Goal: Transaction & Acquisition: Purchase product/service

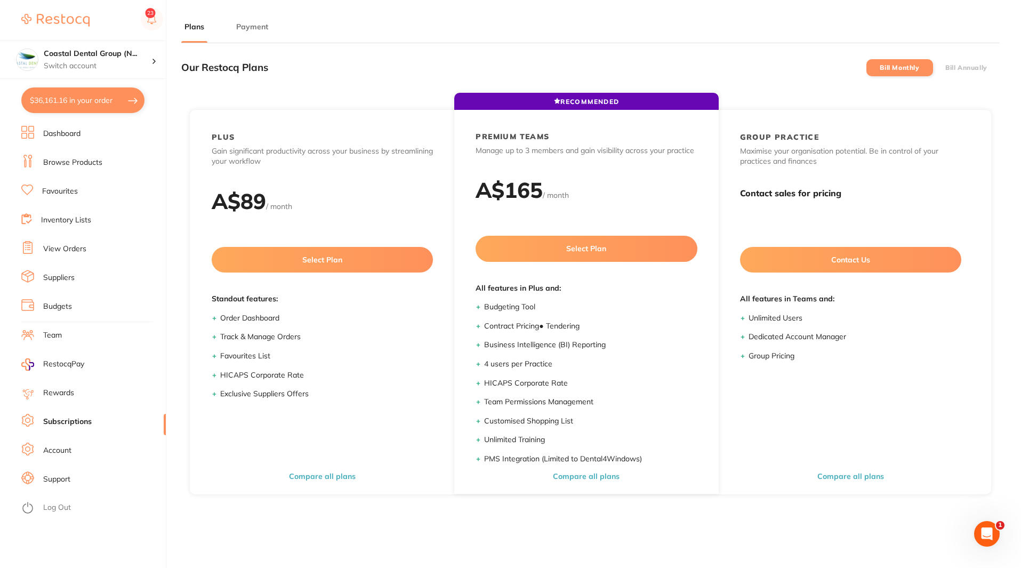
click at [81, 13] on link at bounding box center [55, 20] width 68 height 25
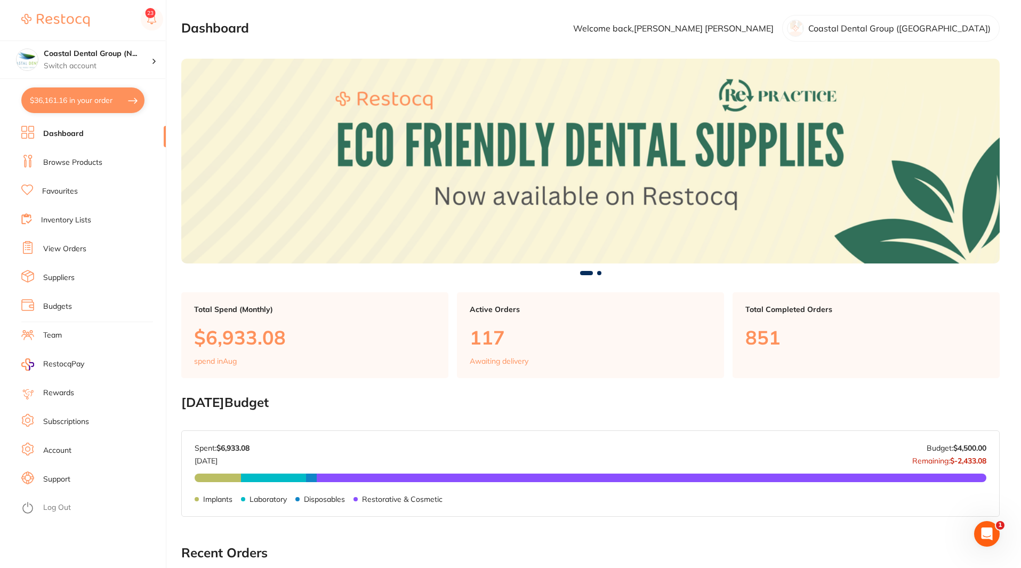
click at [78, 220] on link "Inventory Lists" at bounding box center [66, 220] width 50 height 11
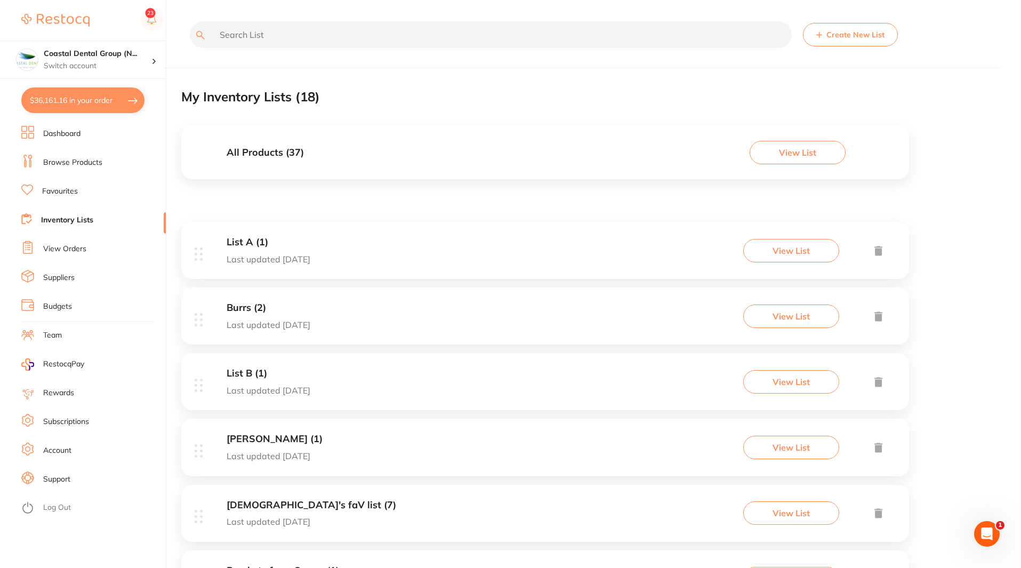
click at [328, 162] on div "All Products ( 37 ) View List" at bounding box center [545, 152] width 728 height 53
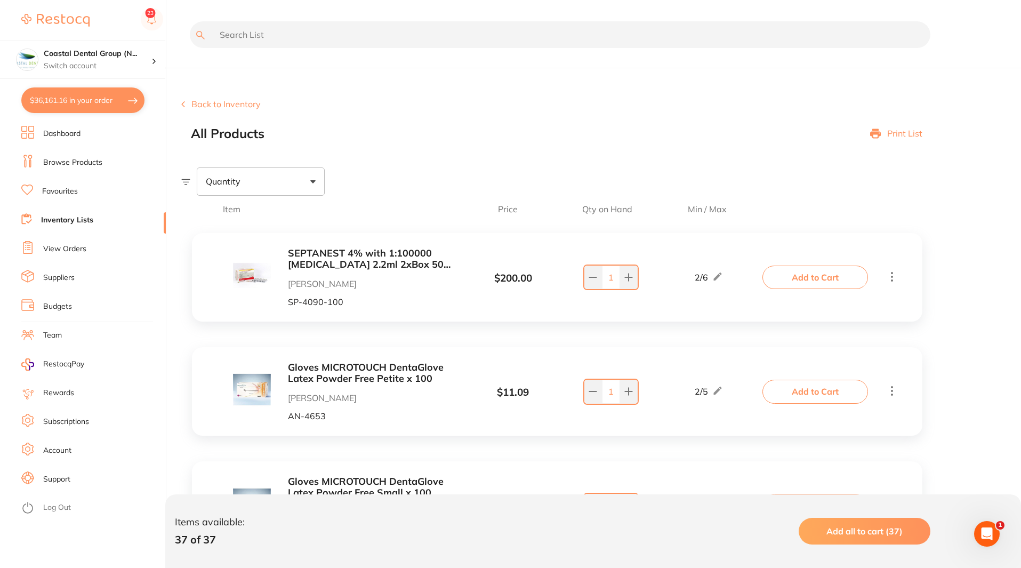
click at [314, 183] on div "Quantity" at bounding box center [261, 181] width 128 height 28
click at [289, 216] on span "Below min limit" at bounding box center [259, 215] width 78 height 22
click at [218, 216] on input "Below min limit" at bounding box center [213, 216] width 10 height 10
checkbox input "true"
click at [868, 531] on span "Add all to cart (6)" at bounding box center [867, 531] width 71 height 11
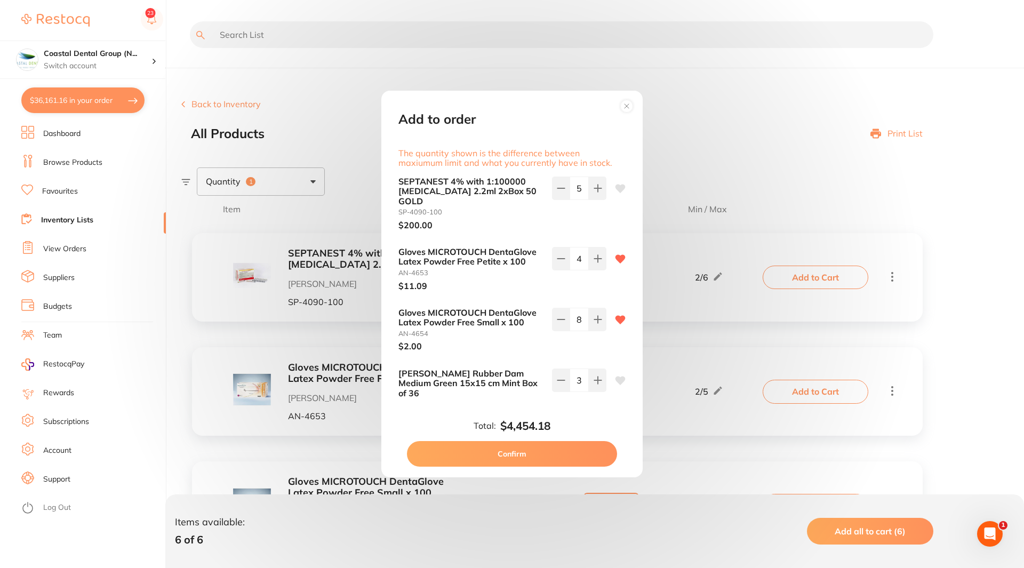
click at [513, 450] on button "Confirm" at bounding box center [512, 454] width 210 height 26
type input "3"
type input "16"
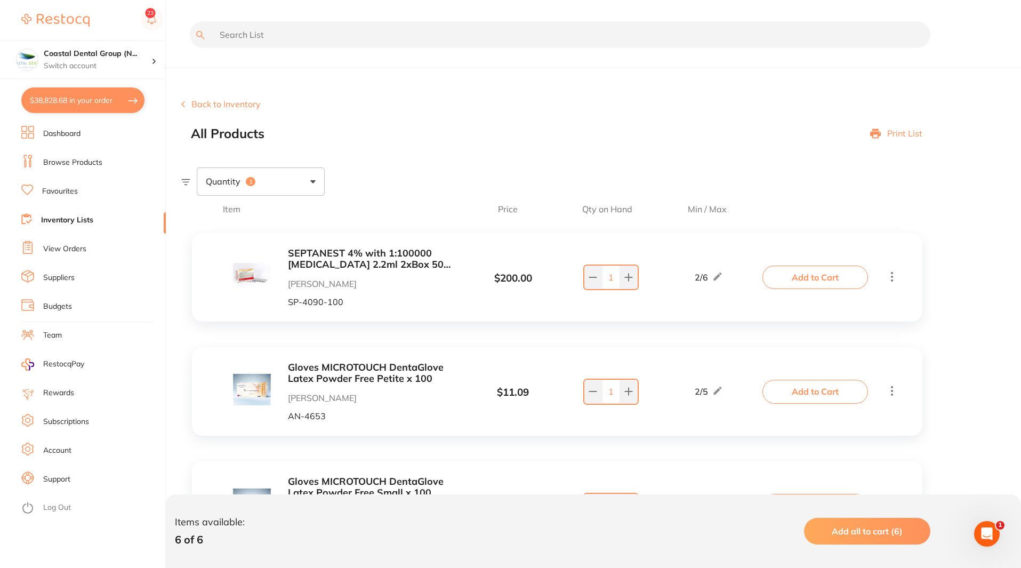
click at [102, 97] on button "$38,828.68 in your order" at bounding box center [82, 100] width 123 height 26
checkbox input "true"
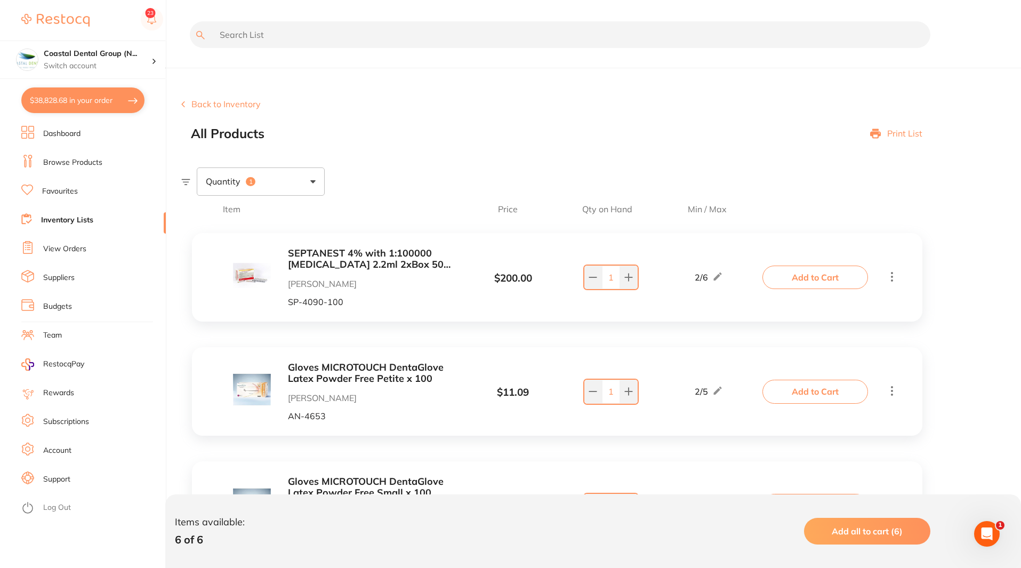
checkbox input "true"
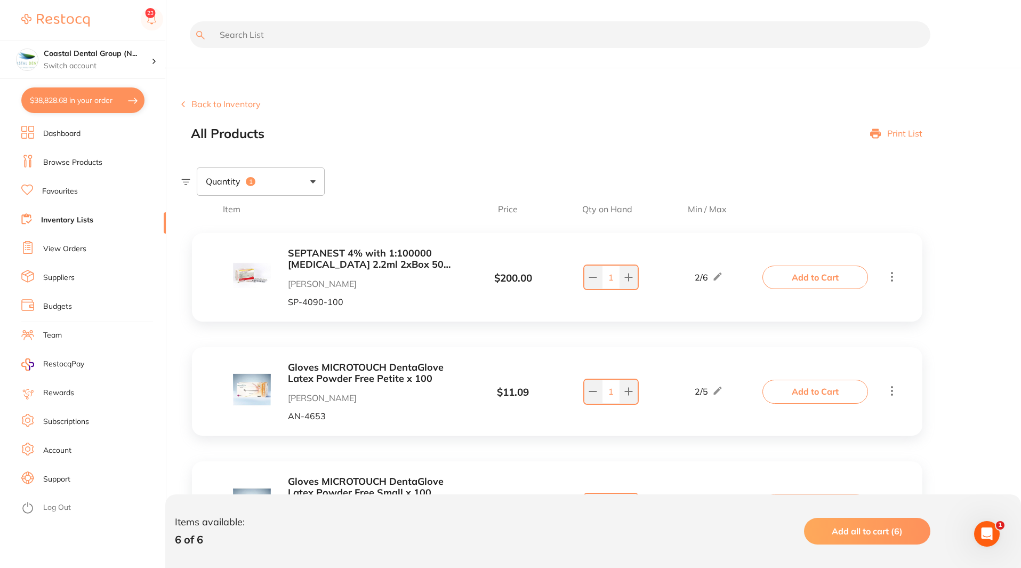
checkbox input "true"
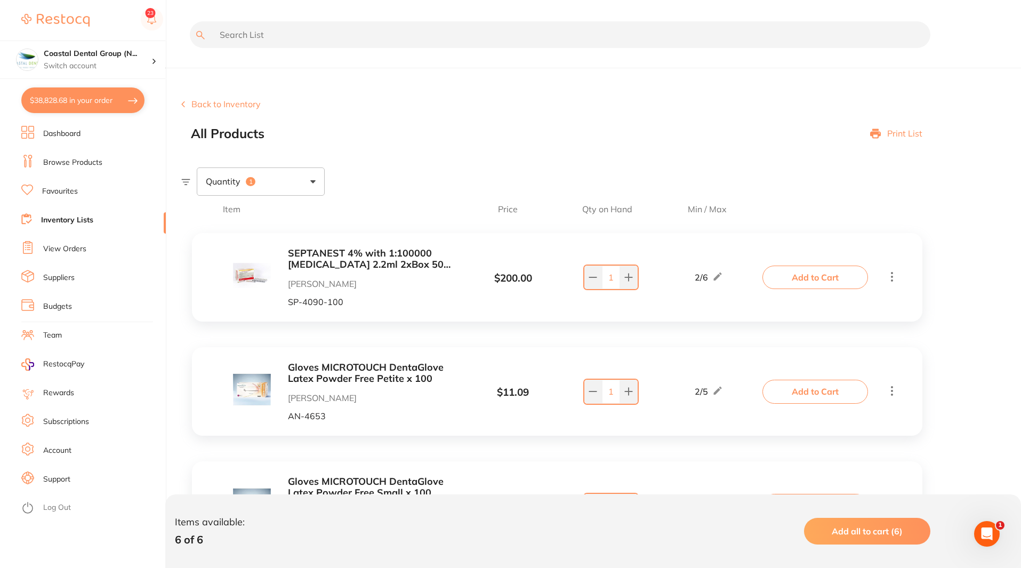
checkbox input "true"
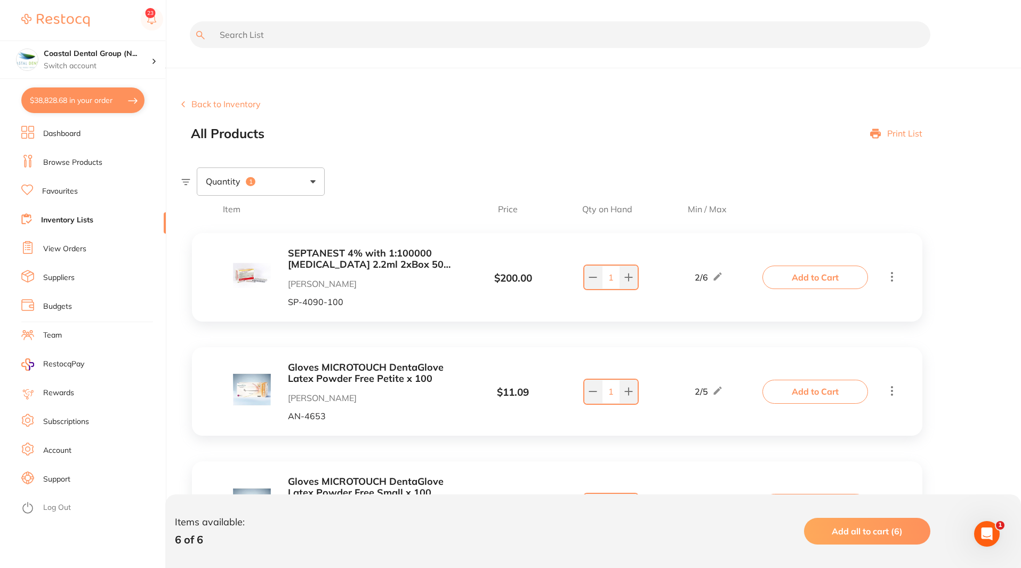
checkbox input "true"
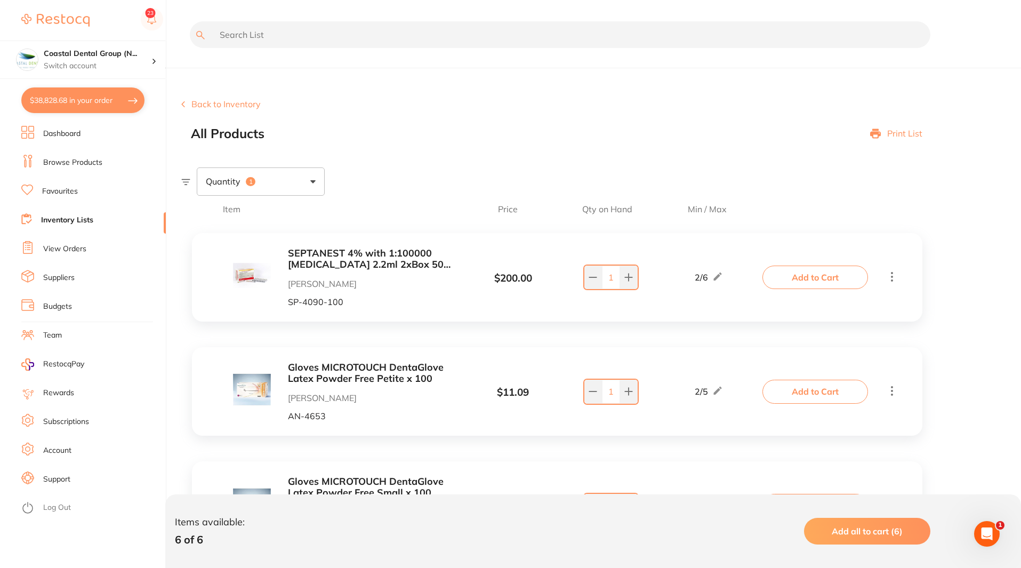
checkbox input "true"
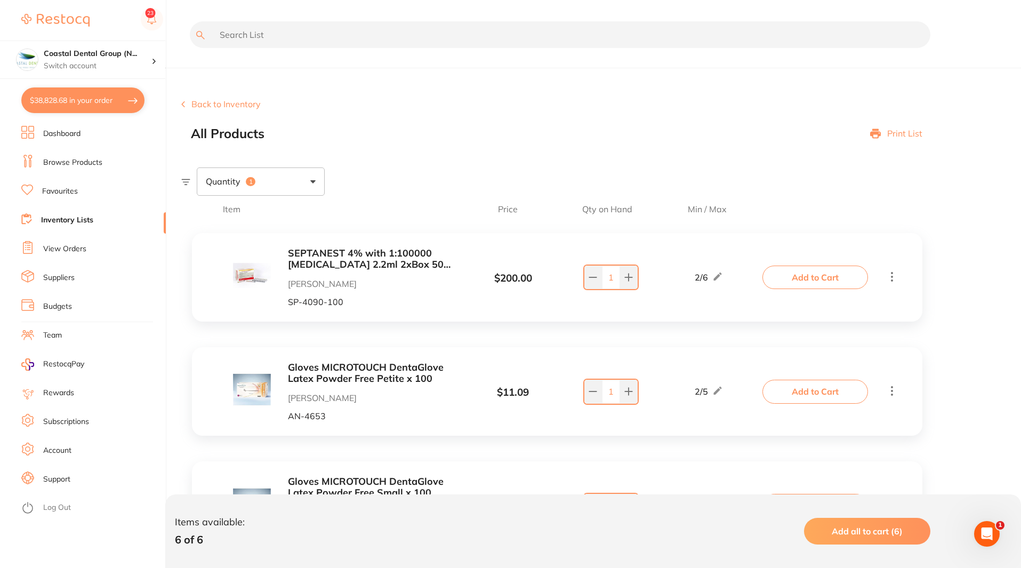
checkbox input "true"
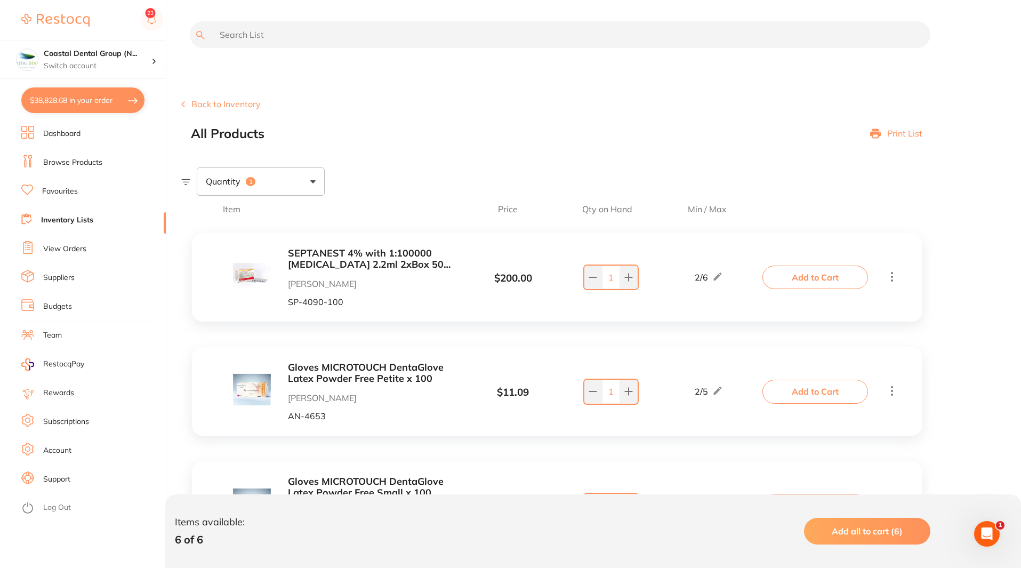
checkbox input "true"
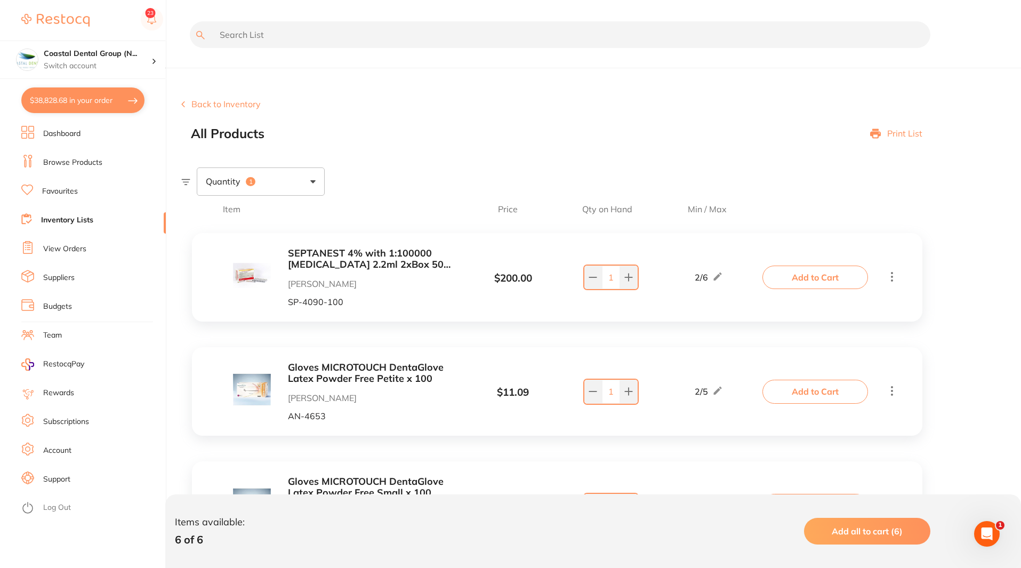
checkbox input "true"
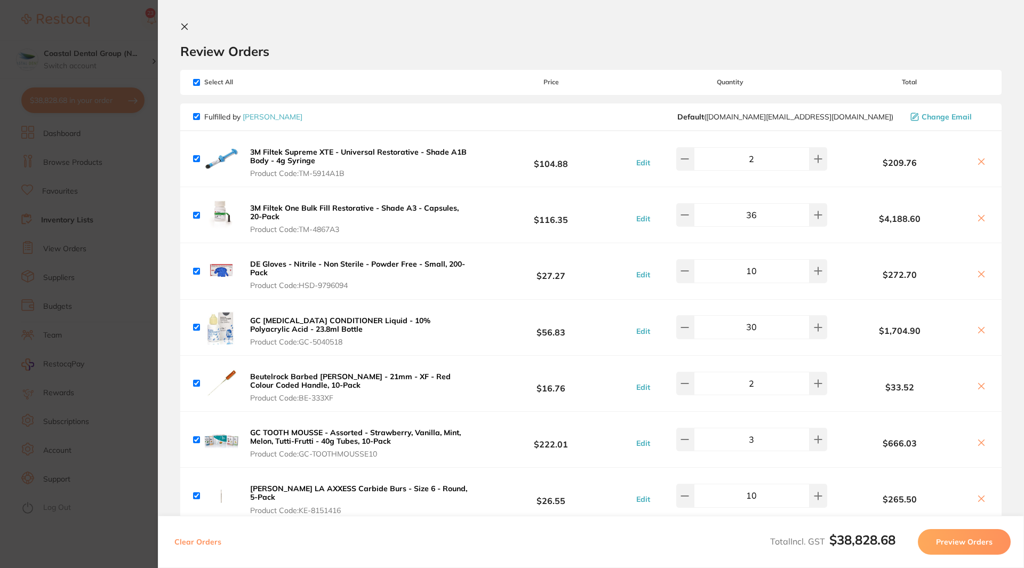
click at [196, 79] on input "checkbox" at bounding box center [196, 82] width 7 height 7
checkbox input "false"
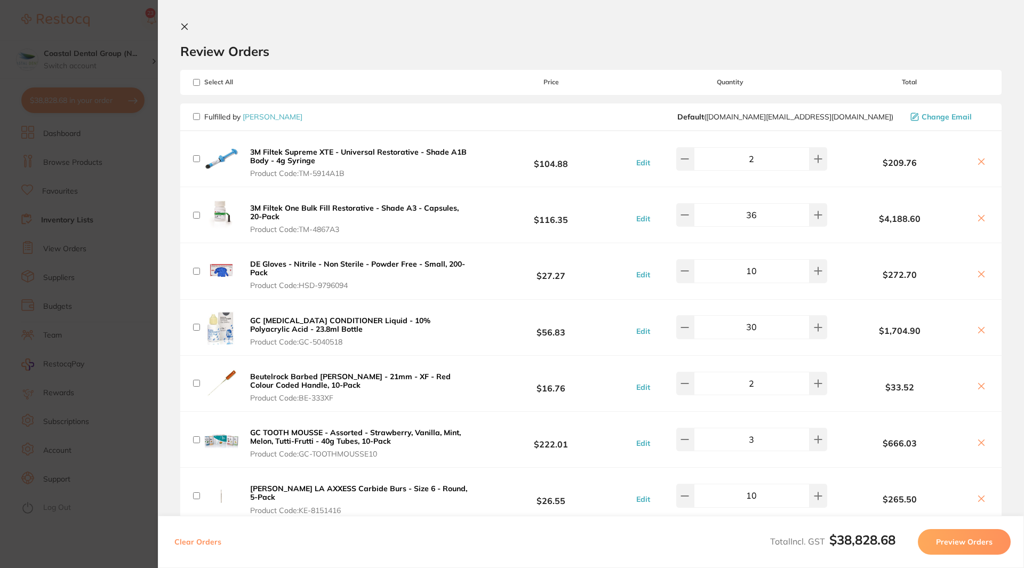
checkbox input "false"
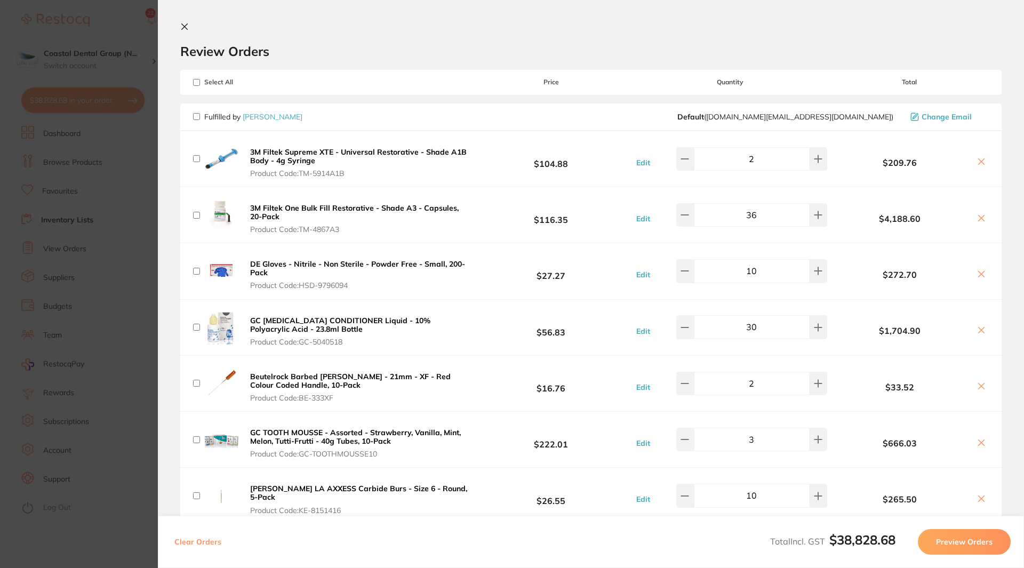
checkbox input "false"
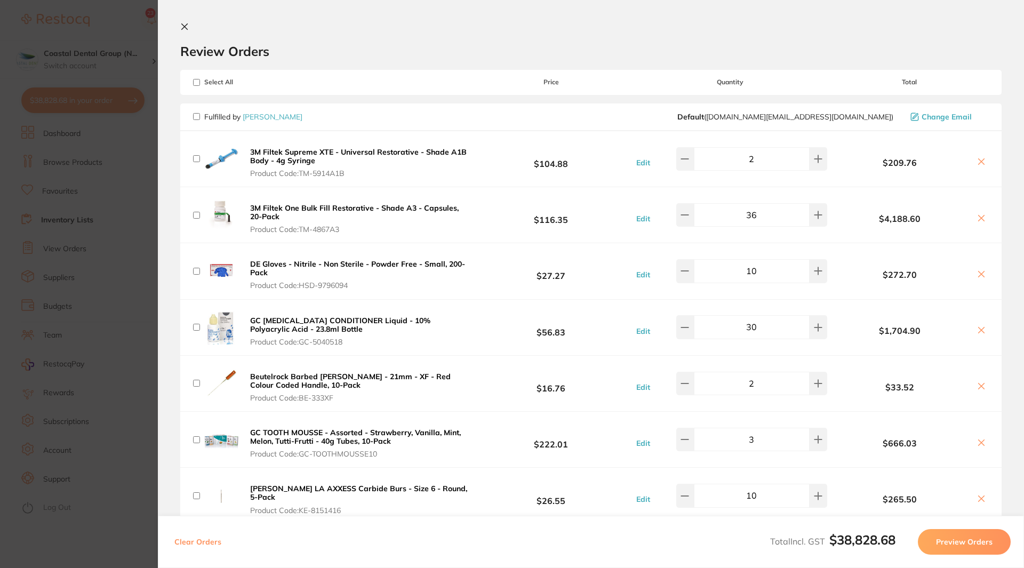
checkbox input "false"
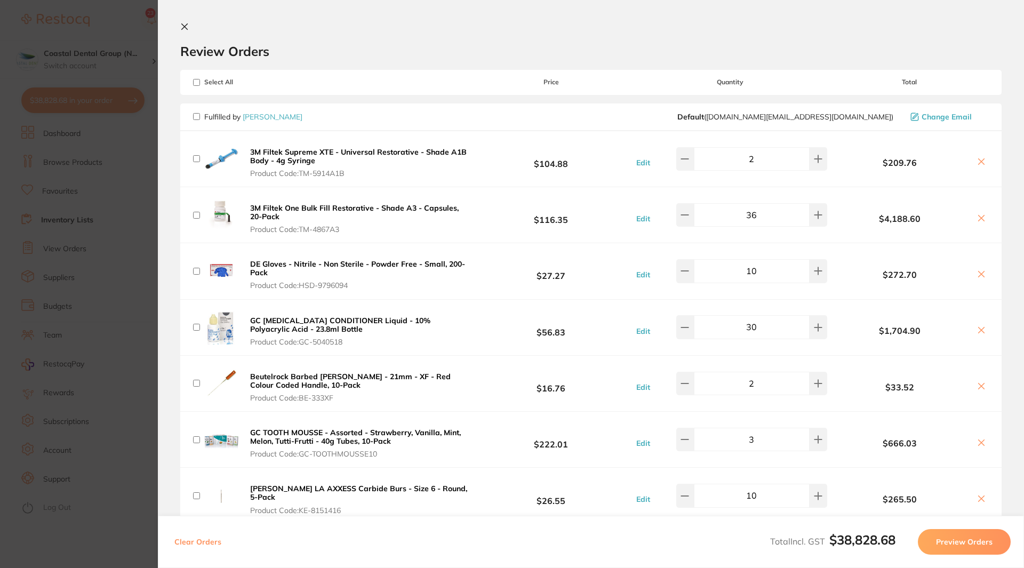
checkbox input "false"
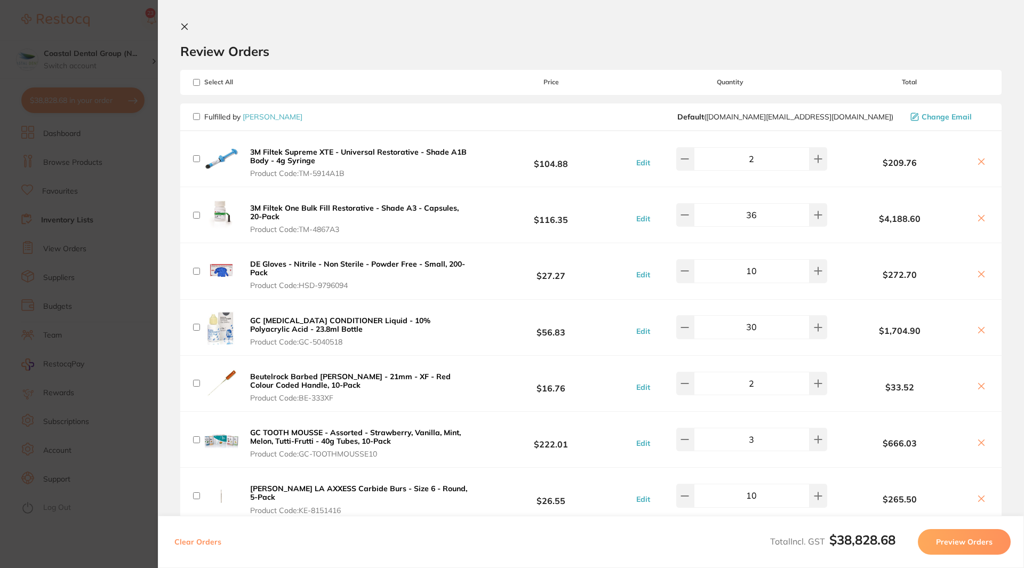
checkbox input "false"
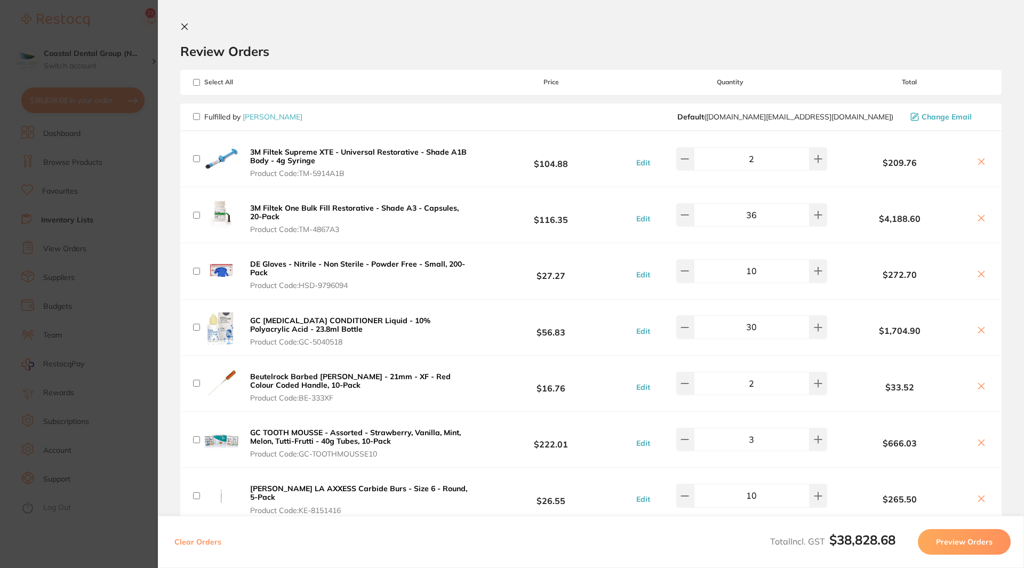
checkbox input "false"
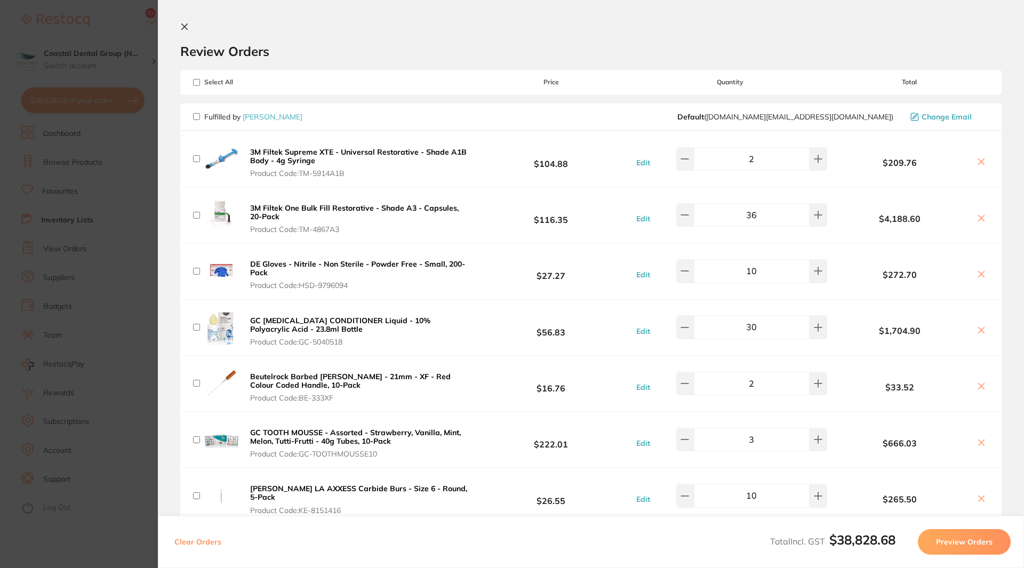
checkbox input "false"
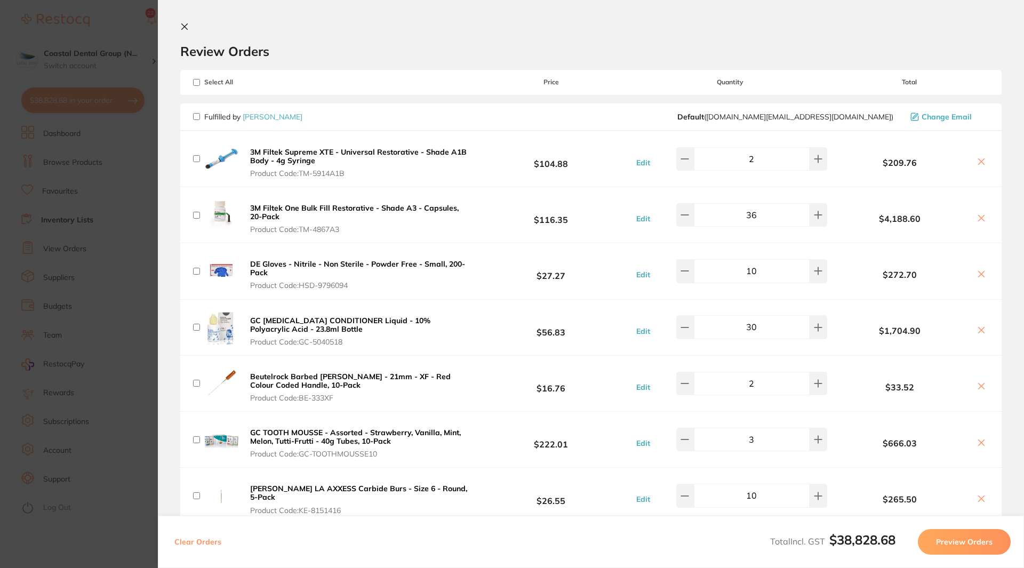
checkbox input "false"
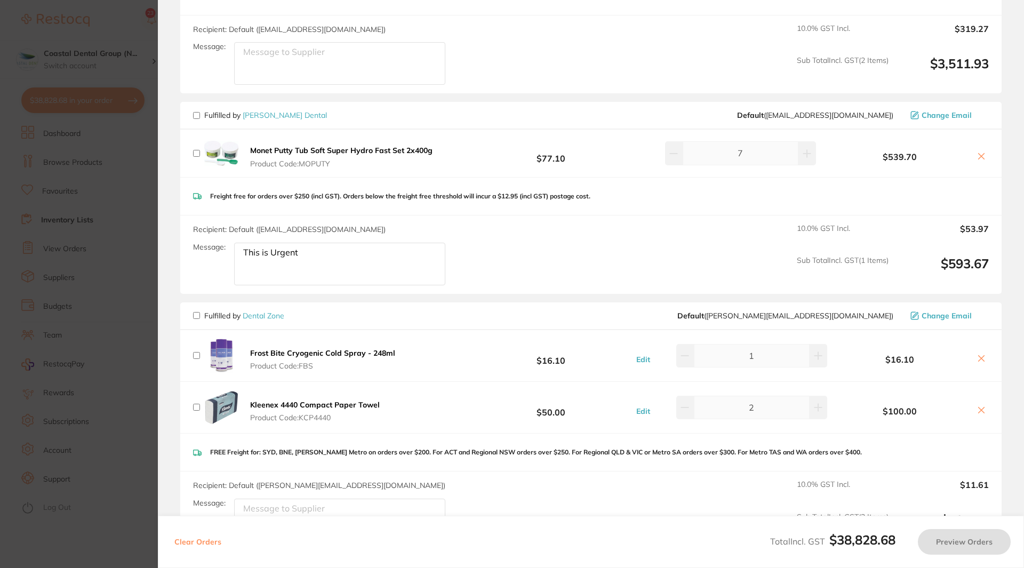
scroll to position [1484, 0]
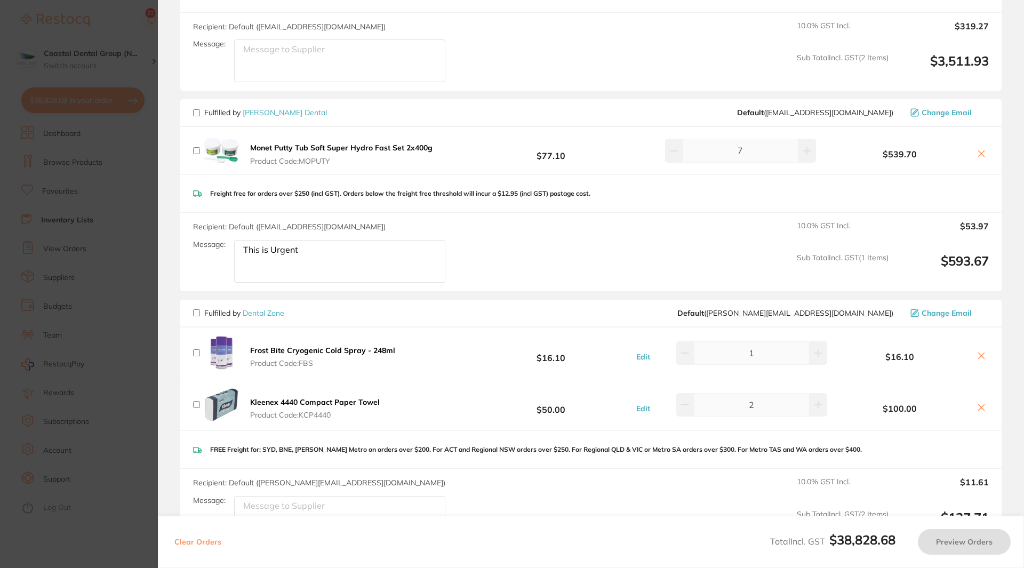
click at [196, 147] on input "checkbox" at bounding box center [196, 150] width 7 height 7
checkbox input "true"
click at [457, 237] on div "Recipient: Default ( [EMAIL_ADDRESS][DOMAIN_NAME] ) Message: This is Urgent 10.…" at bounding box center [590, 252] width 821 height 78
click at [967, 538] on button "Preview Orders" at bounding box center [964, 542] width 93 height 26
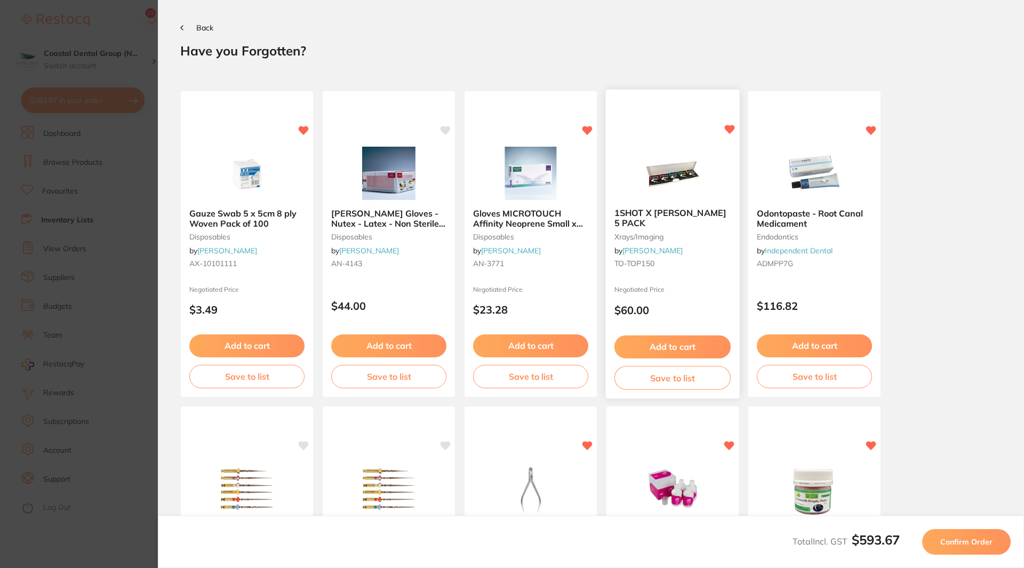
scroll to position [220, 0]
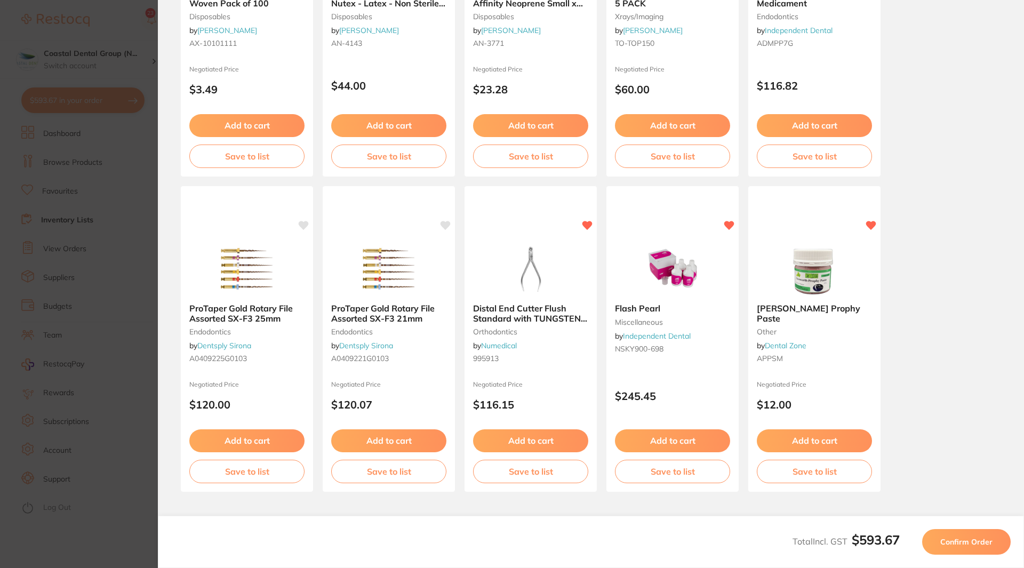
click at [967, 539] on span "Confirm Order" at bounding box center [966, 542] width 52 height 10
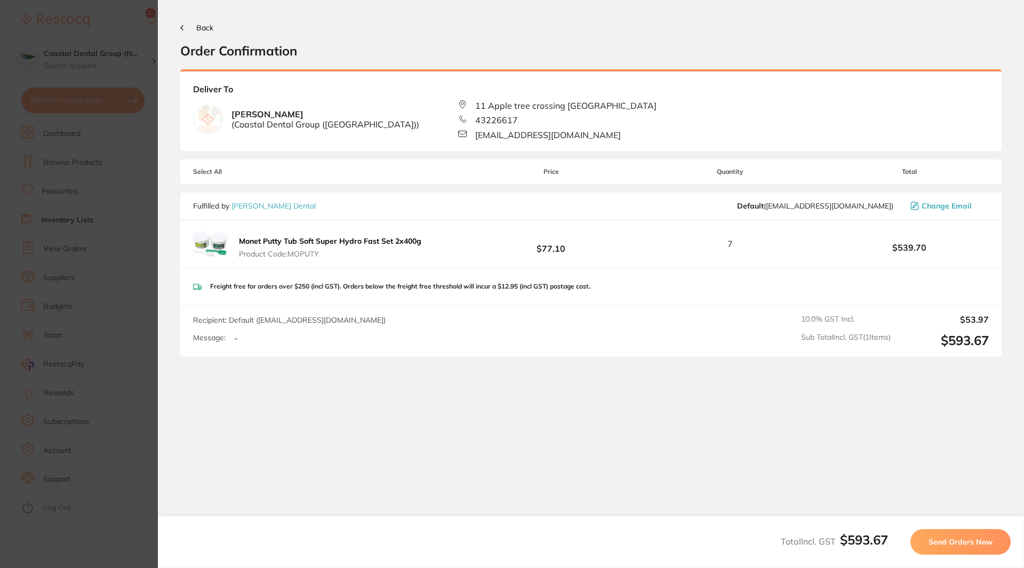
click at [181, 29] on icon at bounding box center [181, 27] width 3 height 5
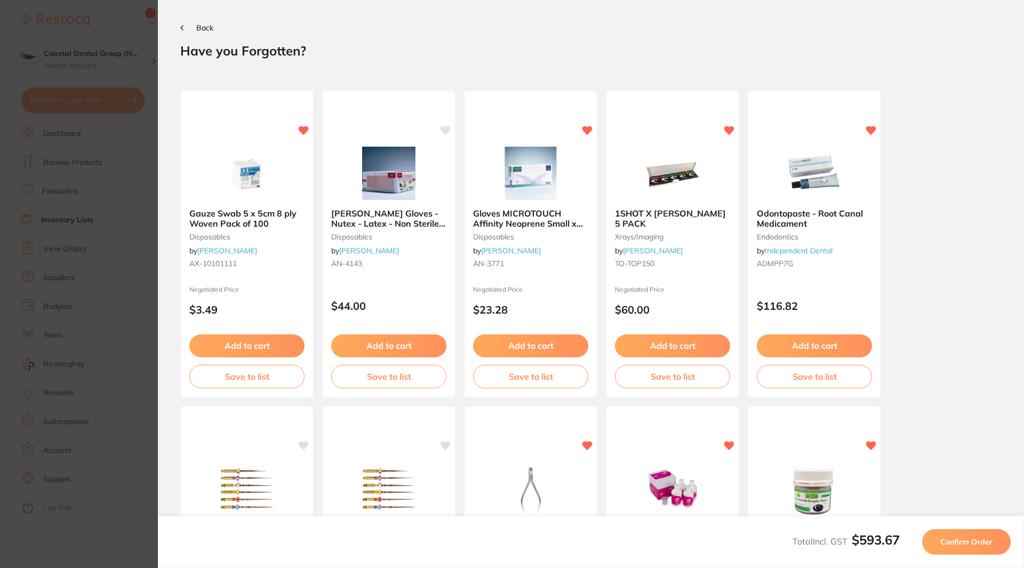
click at [177, 29] on section "Back Your orders are being processed and we will notify you once we have placed…" at bounding box center [591, 284] width 866 height 568
click at [179, 25] on section "Back Your orders are being processed and we will notify you once we have placed…" at bounding box center [591, 284] width 866 height 568
click at [185, 26] on button "Back" at bounding box center [196, 27] width 33 height 9
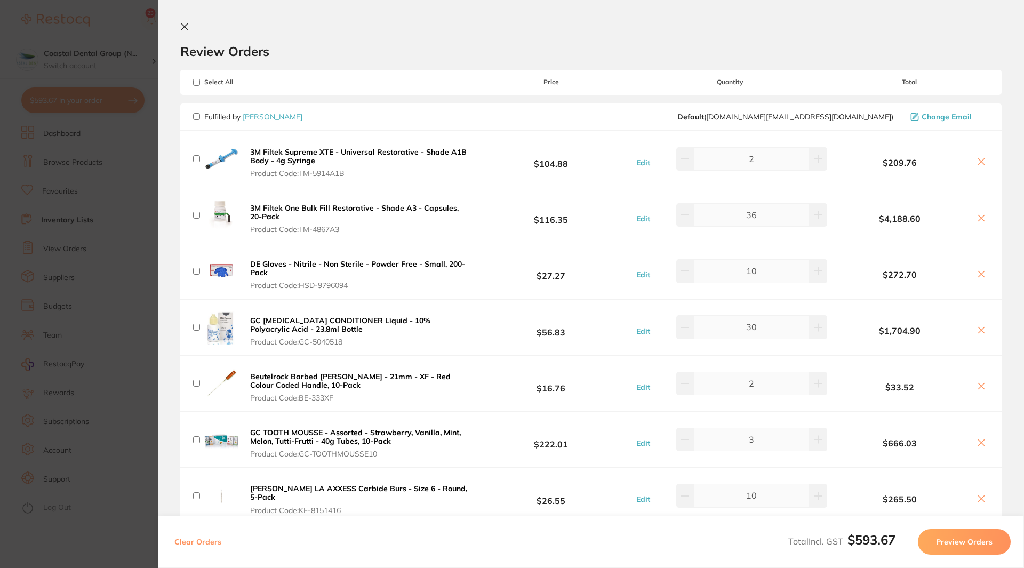
click at [185, 22] on icon at bounding box center [184, 26] width 9 height 9
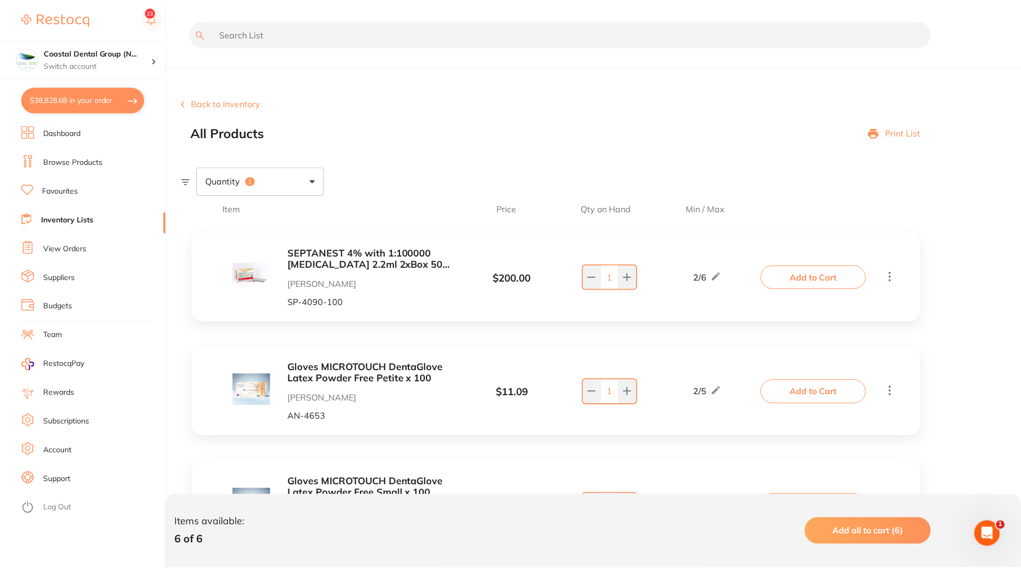
scroll to position [427, 0]
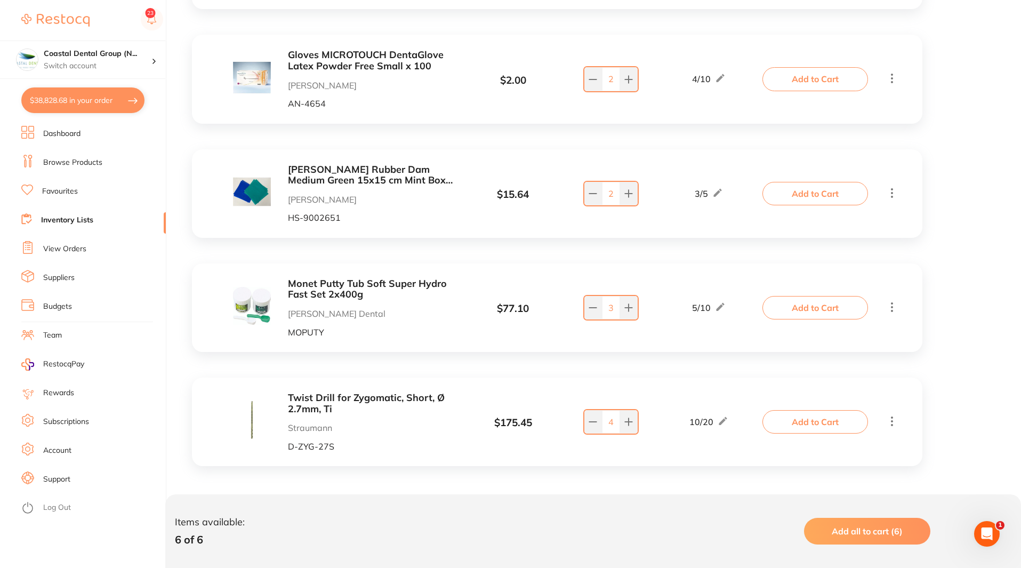
click at [69, 161] on link "Browse Products" at bounding box center [72, 162] width 59 height 11
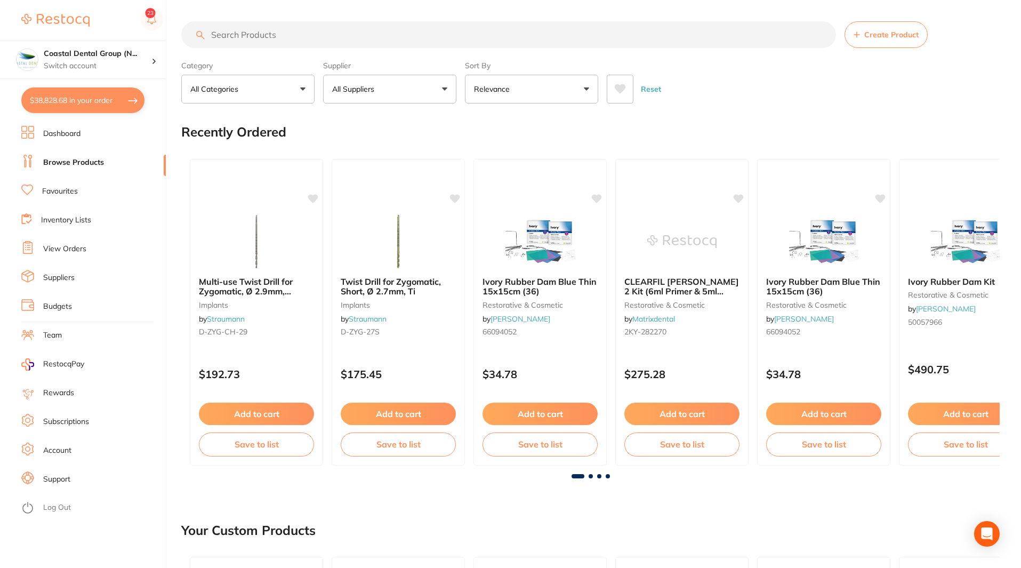
click at [340, 30] on input "search" at bounding box center [508, 34] width 655 height 27
click at [314, 199] on icon at bounding box center [314, 197] width 10 height 9
click at [313, 198] on icon at bounding box center [314, 197] width 10 height 9
click at [374, 35] on input "search" at bounding box center [508, 34] width 655 height 27
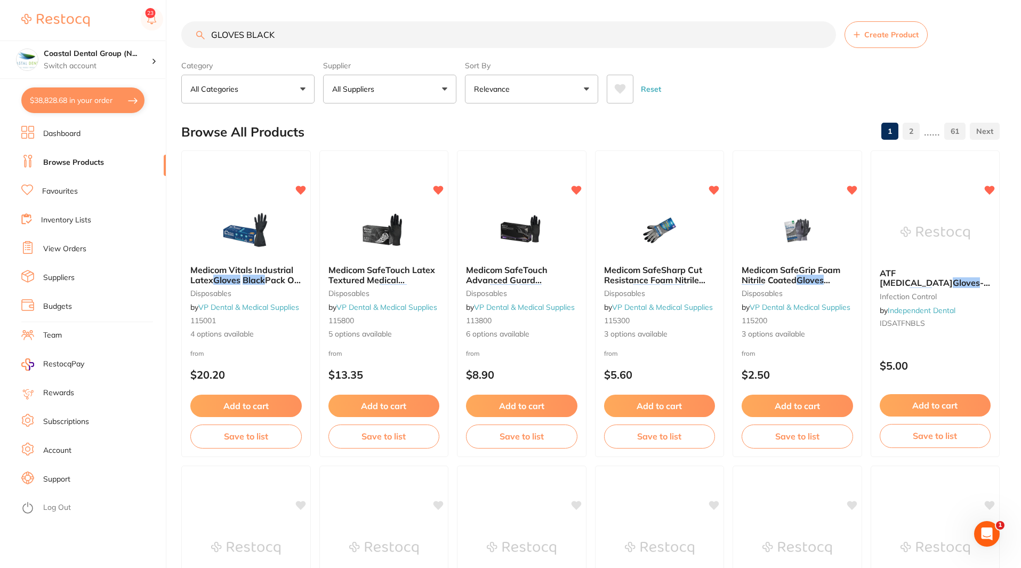
type input "GLOVES BLACK"
click at [587, 94] on button "Relevance" at bounding box center [531, 89] width 133 height 29
click at [529, 147] on li "Lowest Price" at bounding box center [531, 150] width 125 height 22
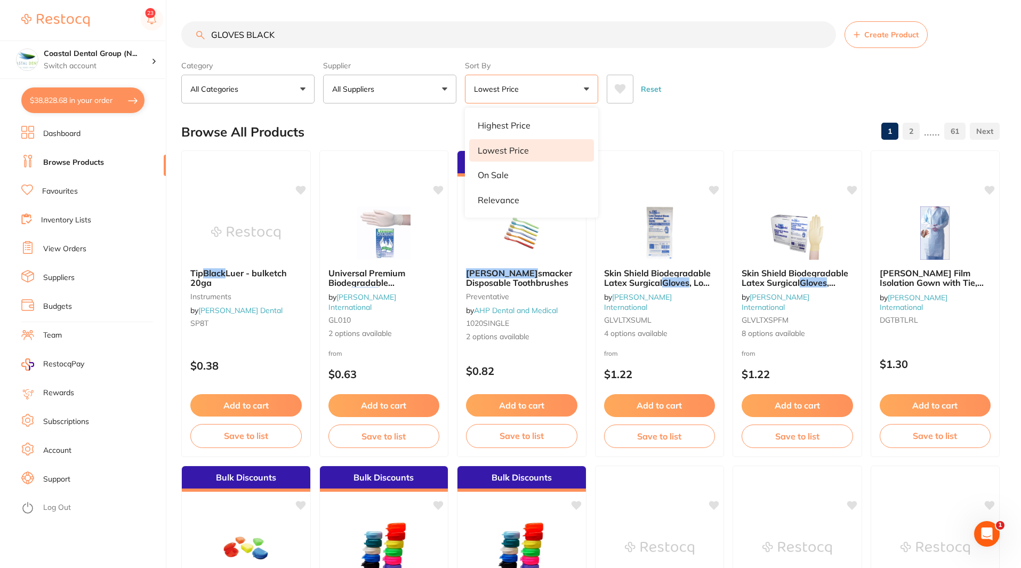
click at [737, 90] on div "Reset" at bounding box center [799, 84] width 385 height 37
click at [705, 75] on div "Reset" at bounding box center [799, 84] width 385 height 37
click at [66, 423] on link "Subscriptions" at bounding box center [66, 422] width 46 height 11
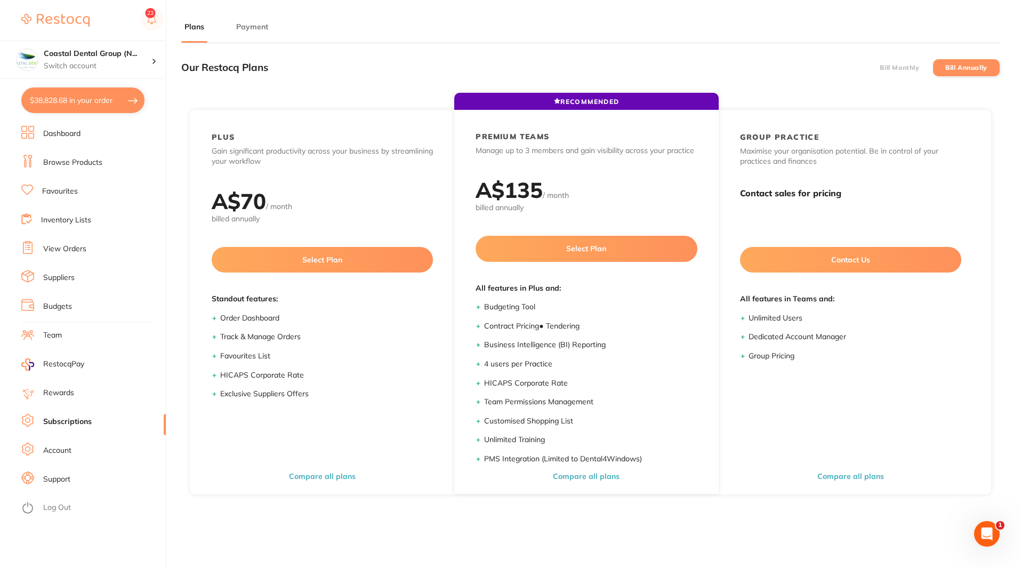
click at [899, 66] on label "Bill Monthly" at bounding box center [899, 67] width 39 height 7
click at [880, 68] on input "Bill Monthly" at bounding box center [880, 68] width 0 height 0
click at [63, 514] on li "Log Out" at bounding box center [91, 508] width 141 height 16
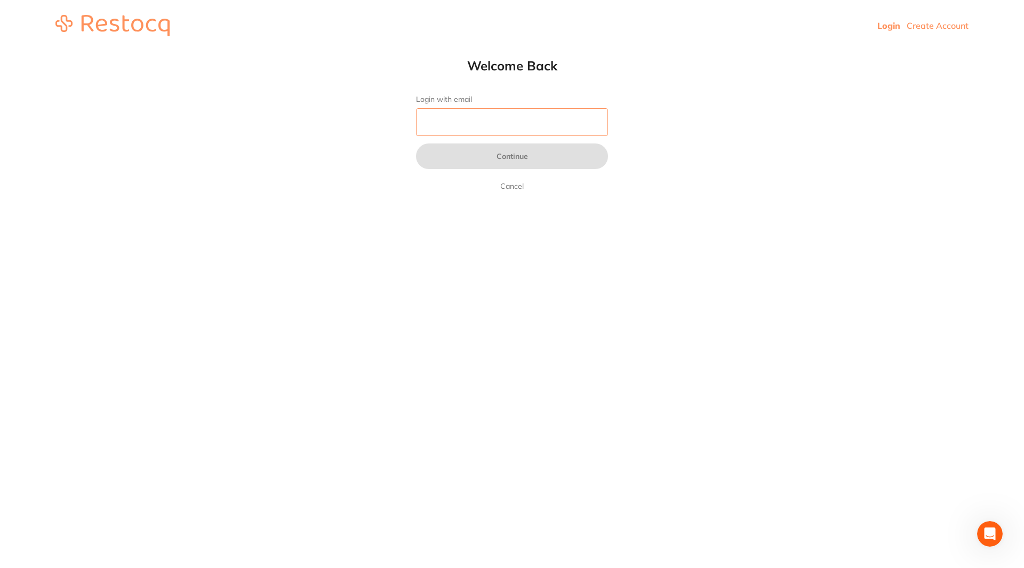
click at [501, 125] on input "Login with email" at bounding box center [512, 122] width 192 height 28
